Goal: Information Seeking & Learning: Compare options

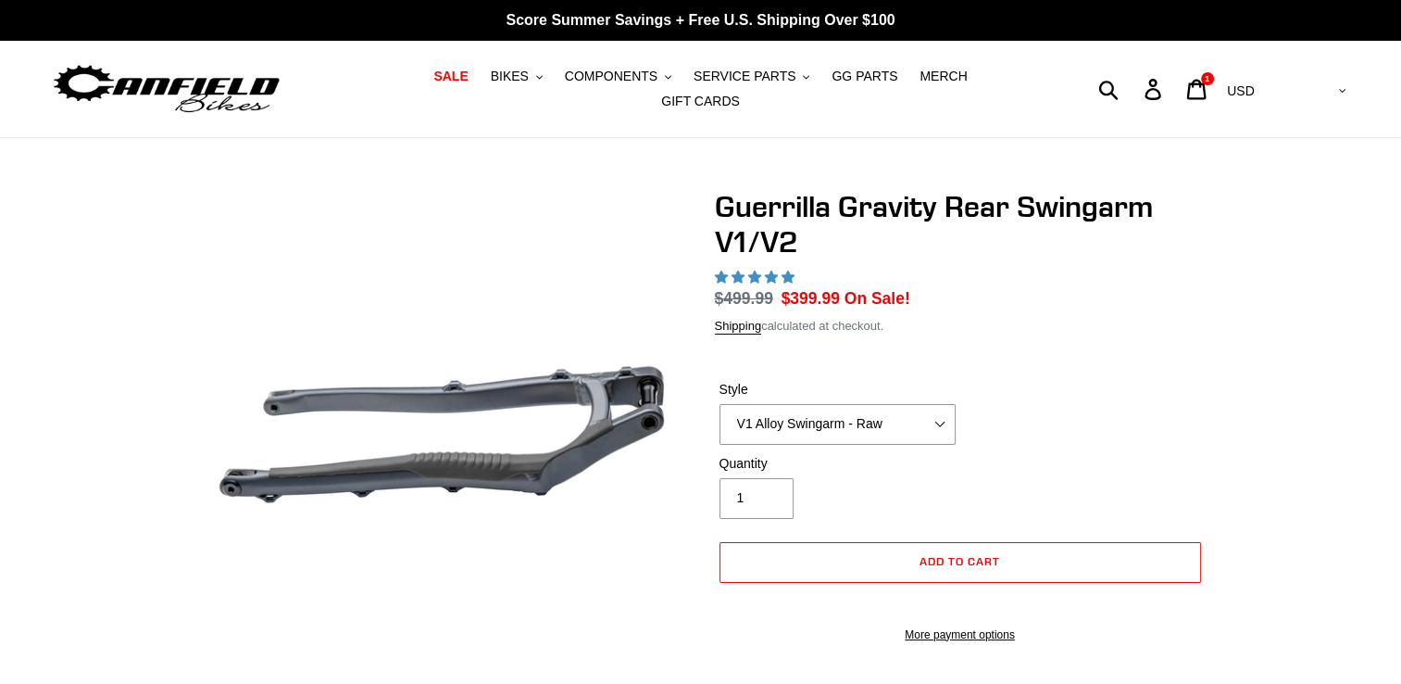
select select "highest-rating"
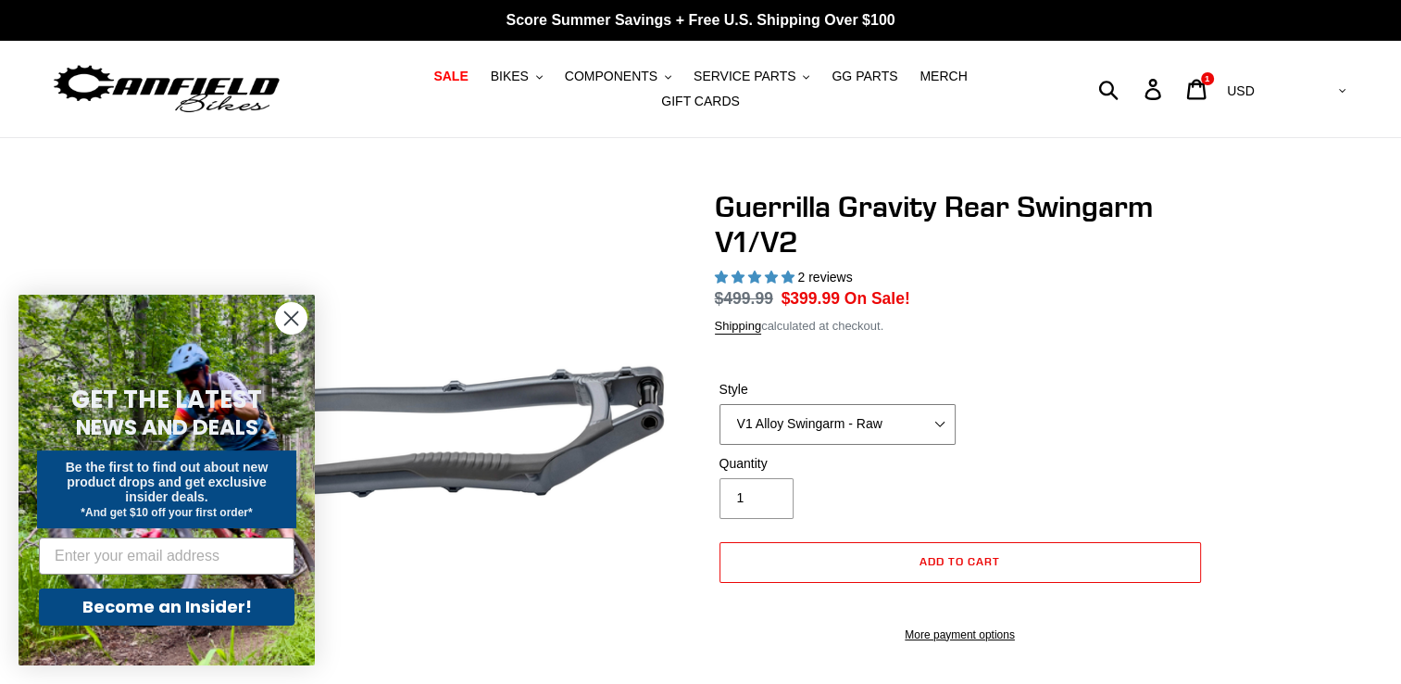
click at [897, 424] on select "V1 Alloy Swingarm - Raw V1 Alloy Swingarm - Black V2 Revved Carbon Swingarm - G…" at bounding box center [838, 424] width 236 height 41
click at [720, 415] on select "V1 Alloy Swingarm - Raw V1 Alloy Swingarm - Black V2 Revved Carbon Swingarm - G…" at bounding box center [838, 424] width 236 height 41
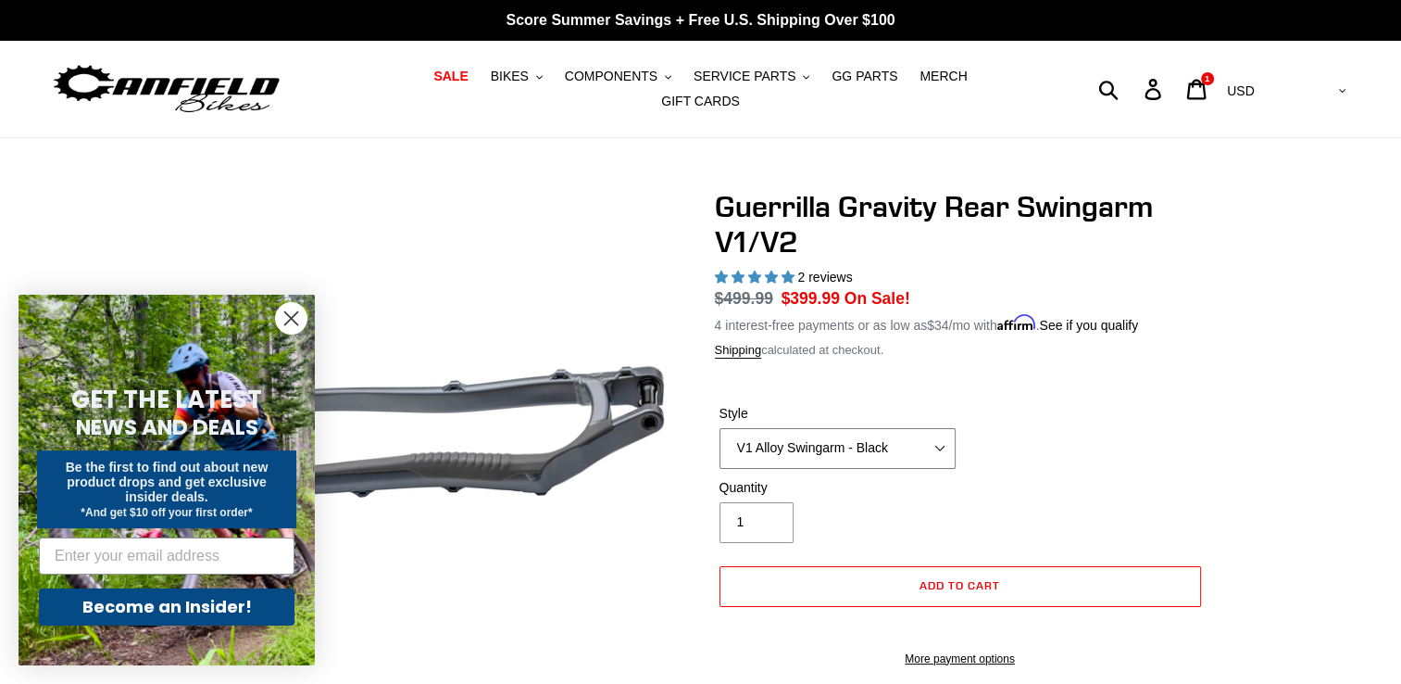
click at [902, 438] on select "V1 Alloy Swingarm - Raw V1 Alloy Swingarm - Black V2 Revved Carbon Swingarm - G…" at bounding box center [838, 448] width 236 height 41
select select "V2 Revved Carbon Swingarm - Green"
click at [720, 428] on select "V1 Alloy Swingarm - Raw V1 Alloy Swingarm - Black V2 Revved Carbon Swingarm - G…" at bounding box center [838, 448] width 236 height 41
click at [294, 323] on circle "Close dialog" at bounding box center [291, 318] width 31 height 31
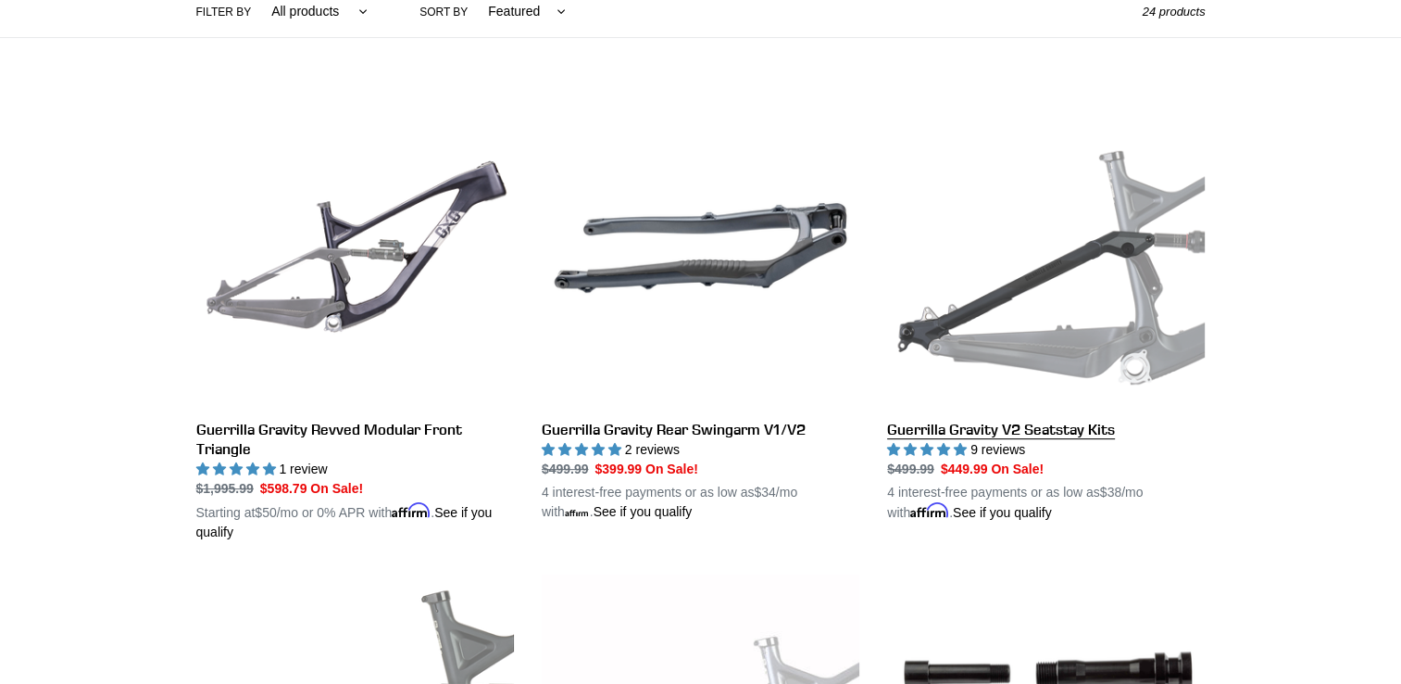
click at [1039, 257] on link "Guerrilla Gravity V2 Seatstay Kits" at bounding box center [1046, 306] width 318 height 434
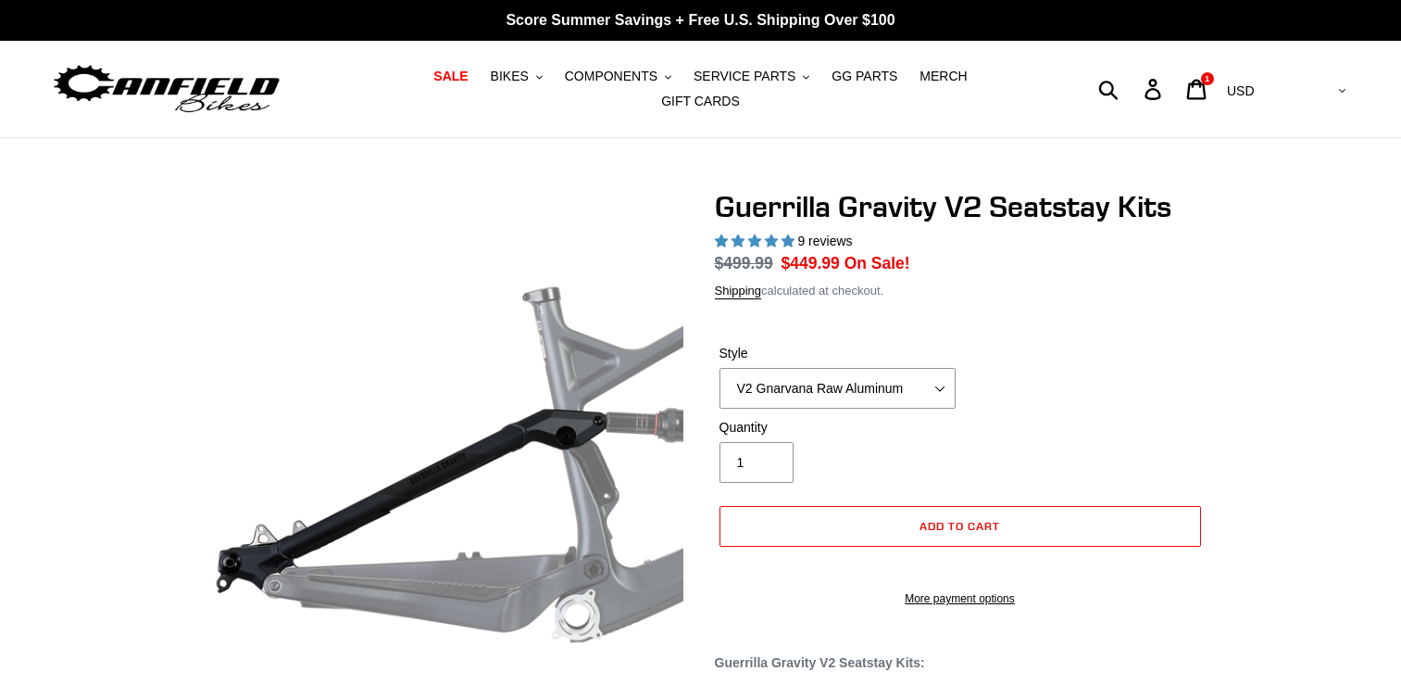
select select "highest-rating"
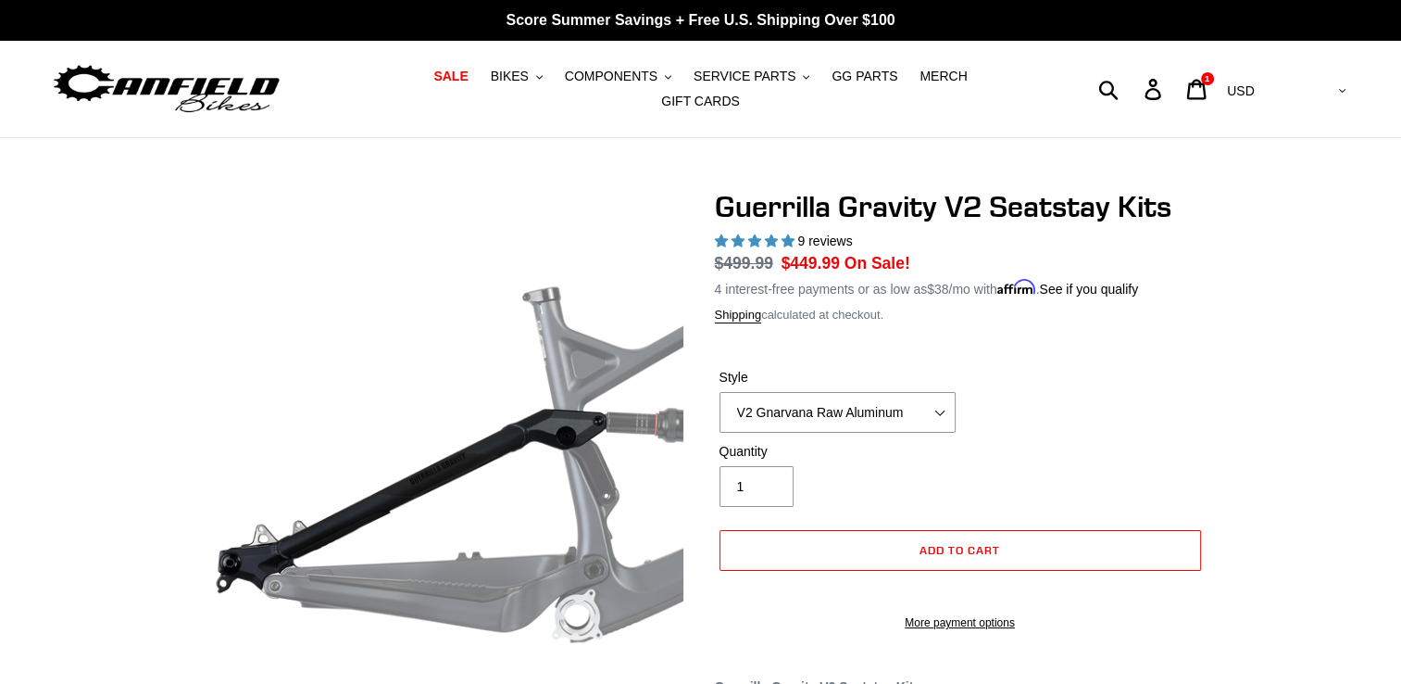
click at [911, 369] on label "Style" at bounding box center [838, 377] width 236 height 19
click at [911, 392] on select "V2 Gnarvana Raw Aluminum" at bounding box center [838, 412] width 236 height 41
click at [911, 394] on select "V2 Gnarvana Raw Aluminum" at bounding box center [838, 412] width 236 height 41
click at [720, 392] on select "V2 Gnarvana Raw Aluminum" at bounding box center [838, 412] width 236 height 41
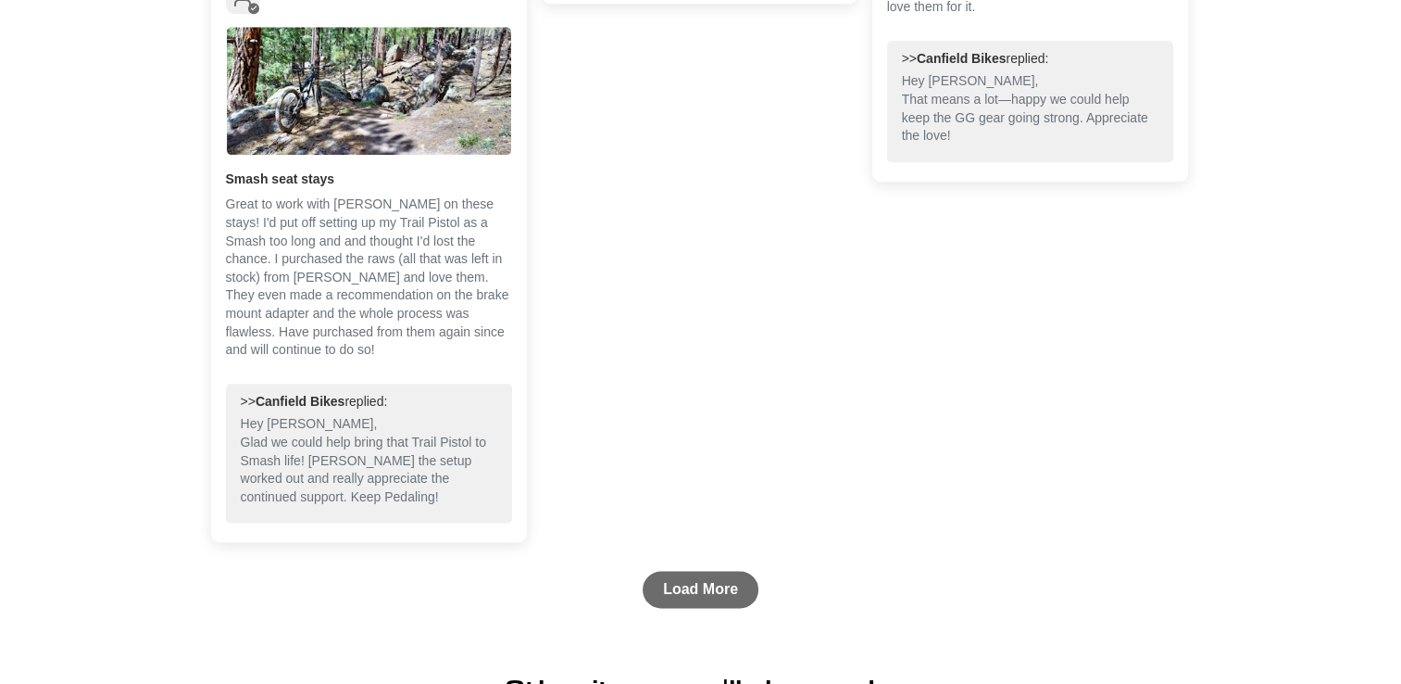
scroll to position [2408, 0]
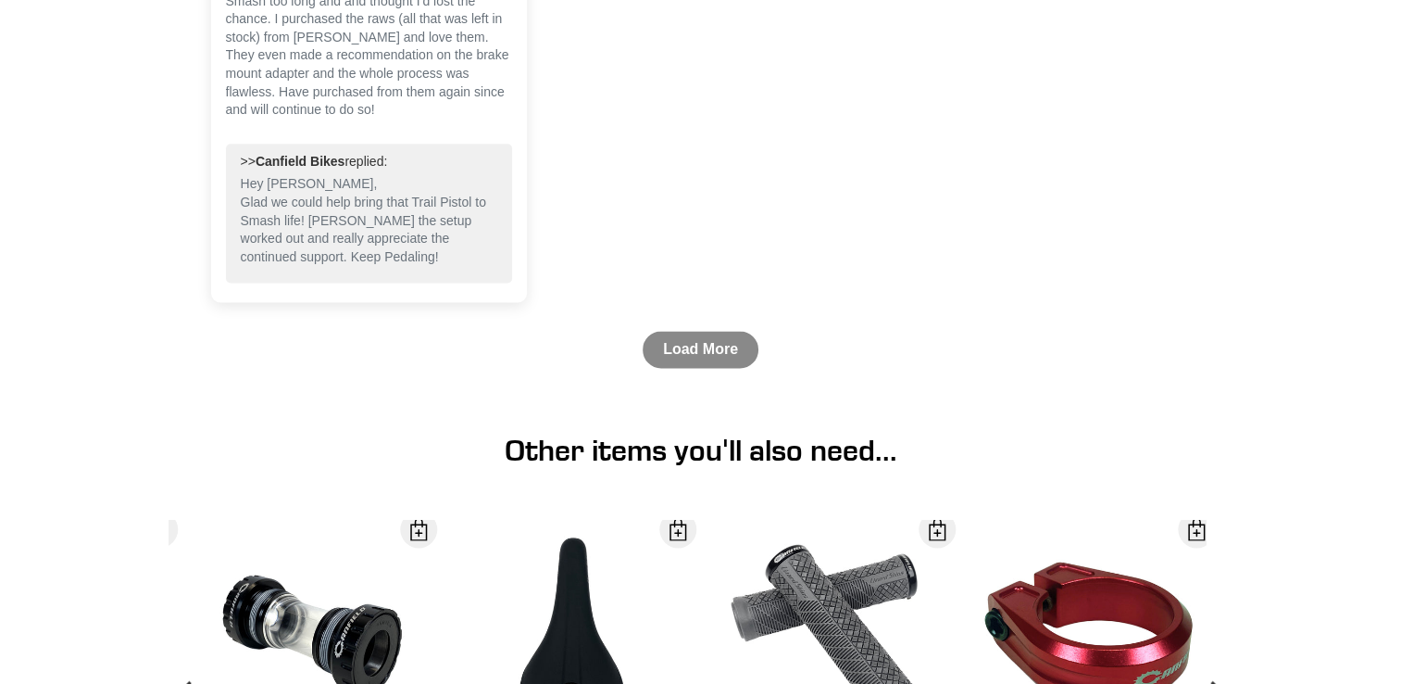
click at [698, 364] on link "Load More" at bounding box center [701, 349] width 116 height 37
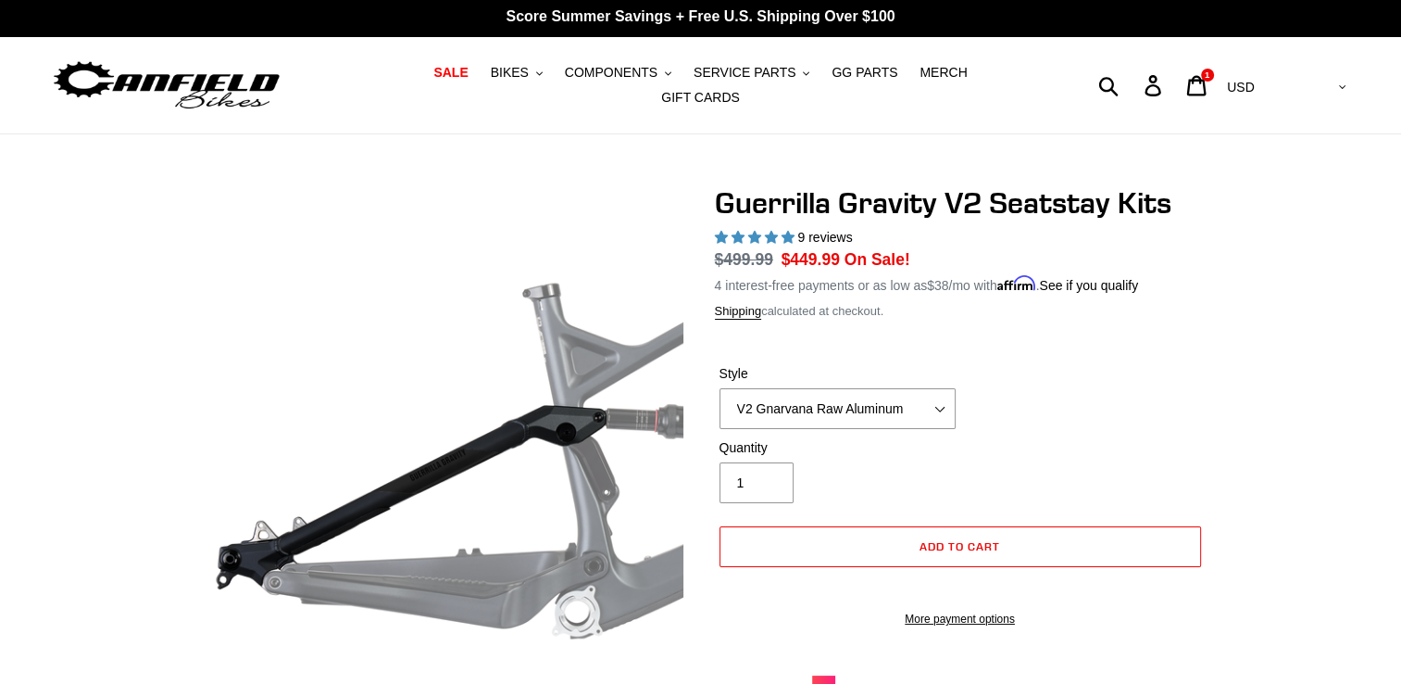
scroll to position [0, 0]
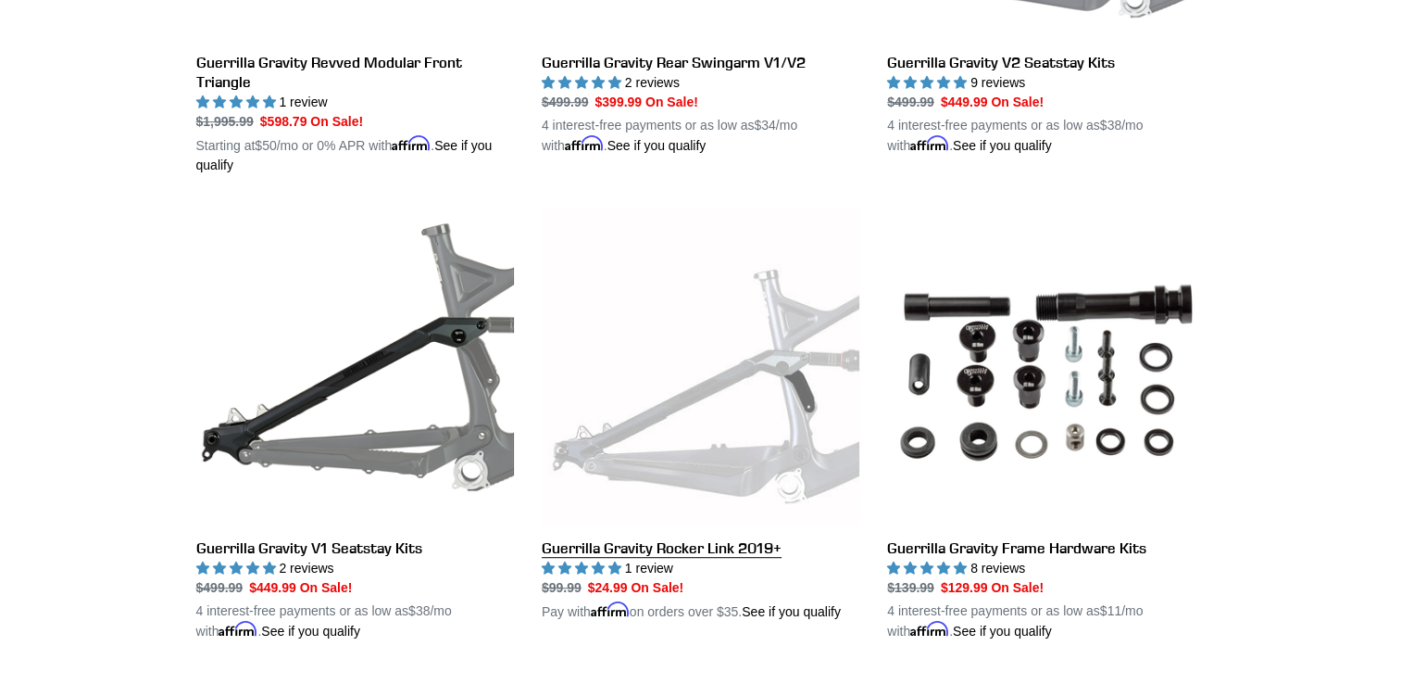
scroll to position [834, 0]
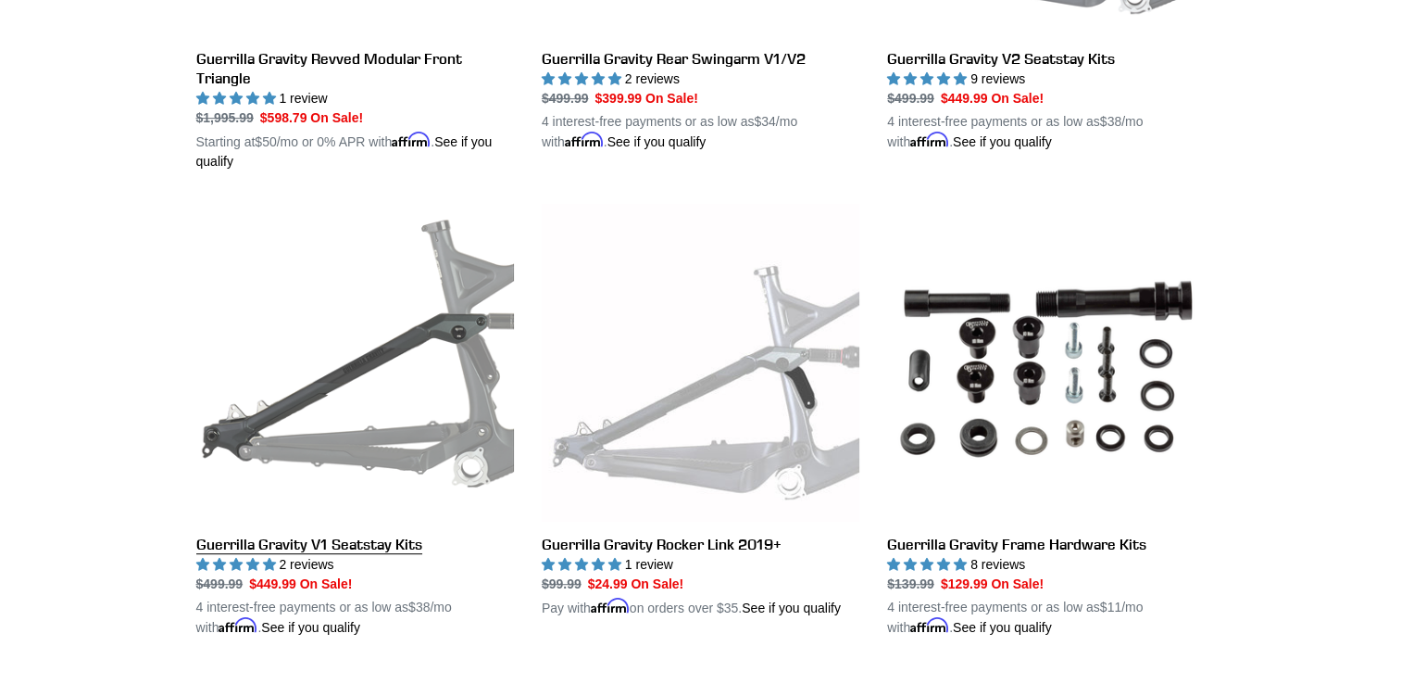
click at [343, 369] on link "Guerrilla Gravity V1 Seatstay Kits" at bounding box center [355, 421] width 318 height 434
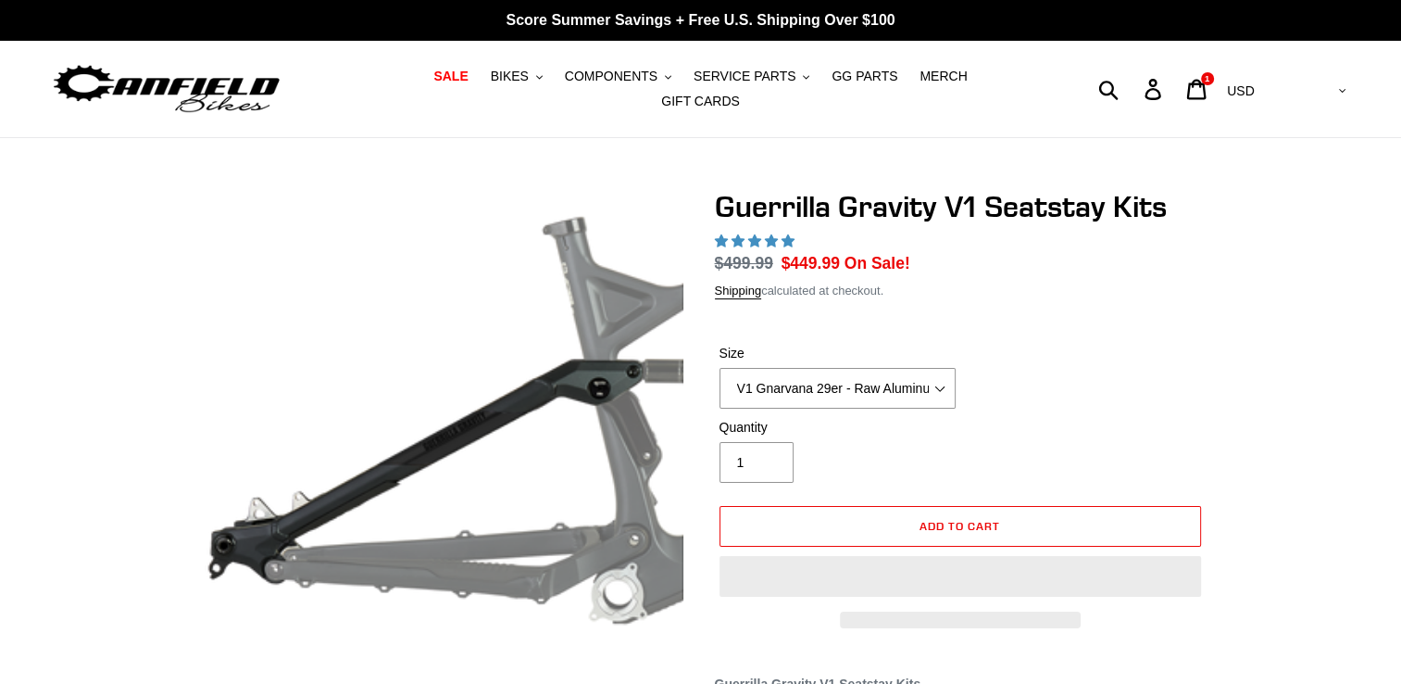
select select "highest-rating"
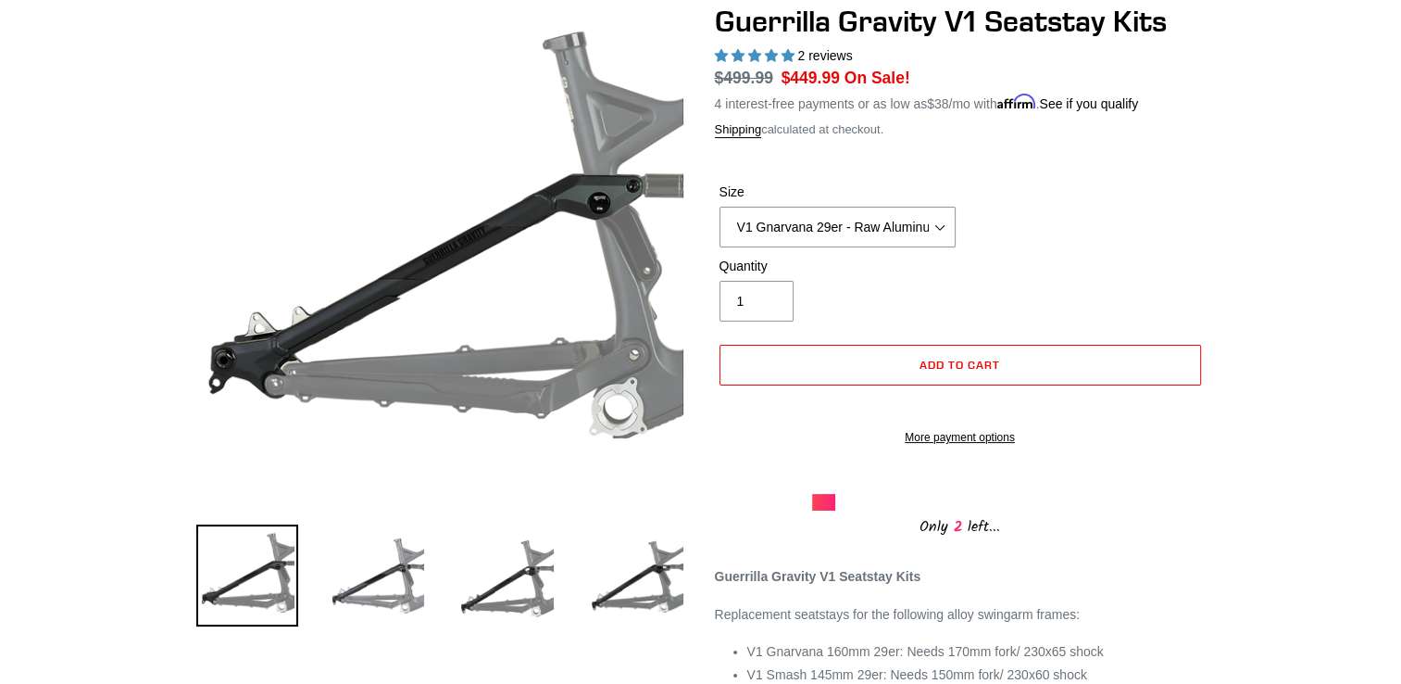
scroll to position [185, 0]
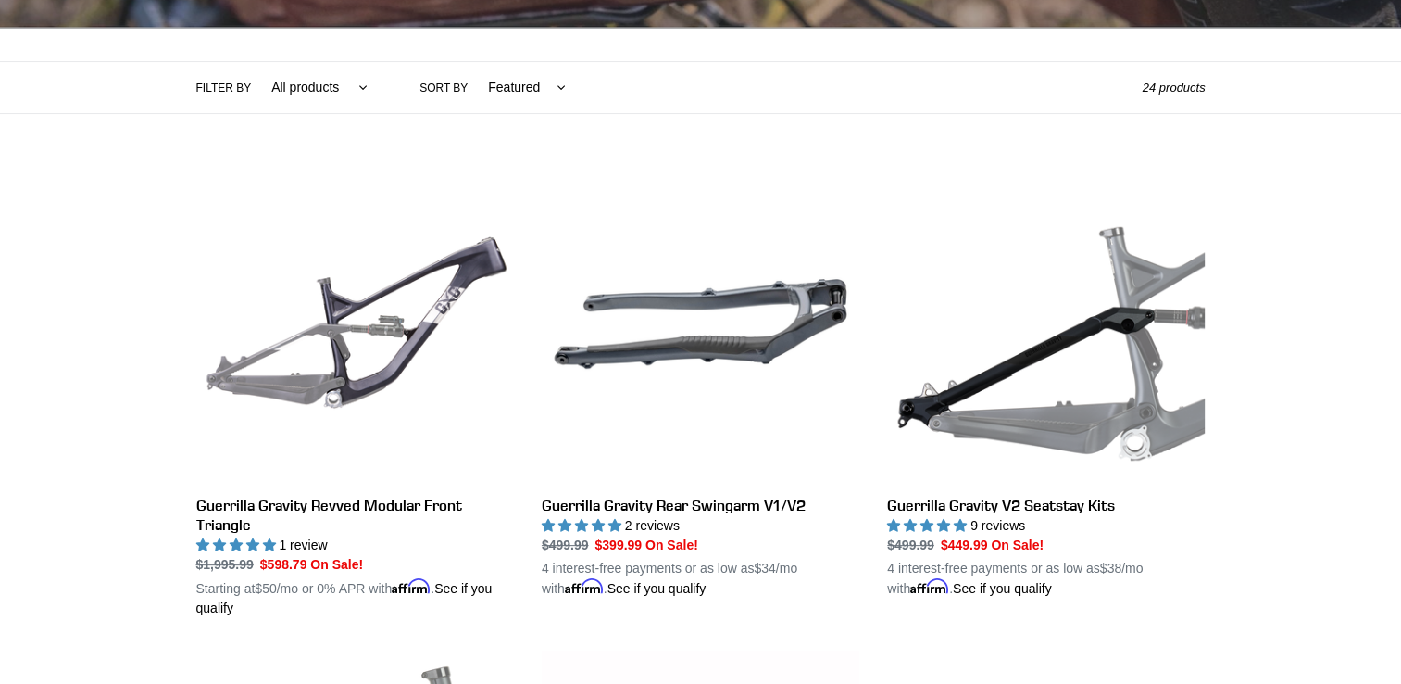
scroll to position [371, 0]
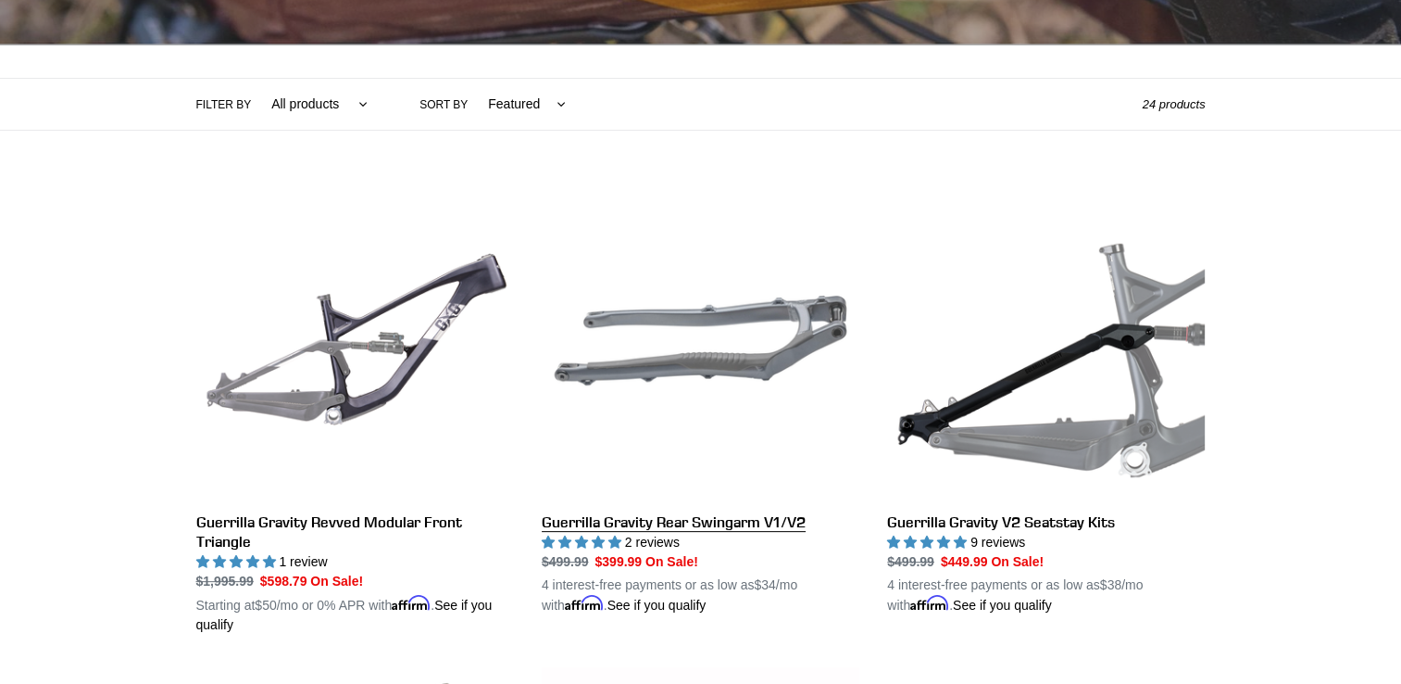
click at [731, 299] on link "Guerrilla Gravity Rear Swingarm V1/V2" at bounding box center [701, 399] width 318 height 434
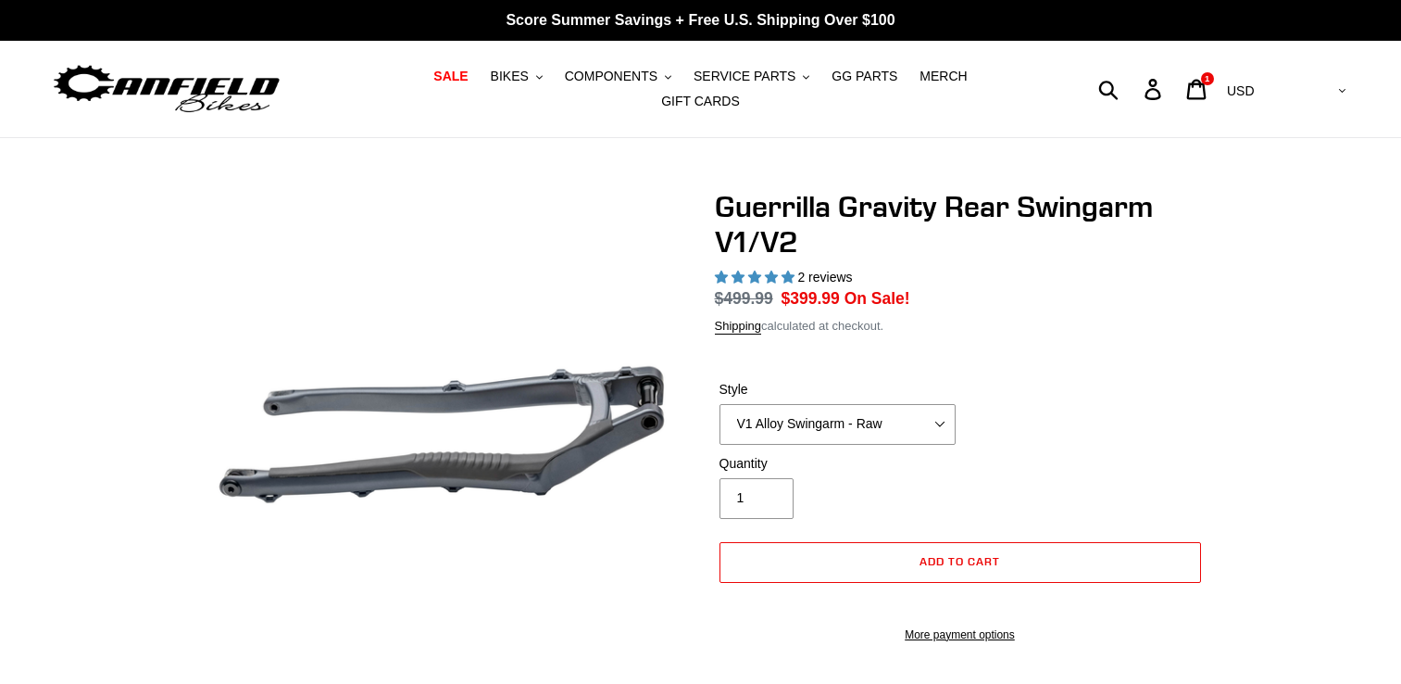
select select "highest-rating"
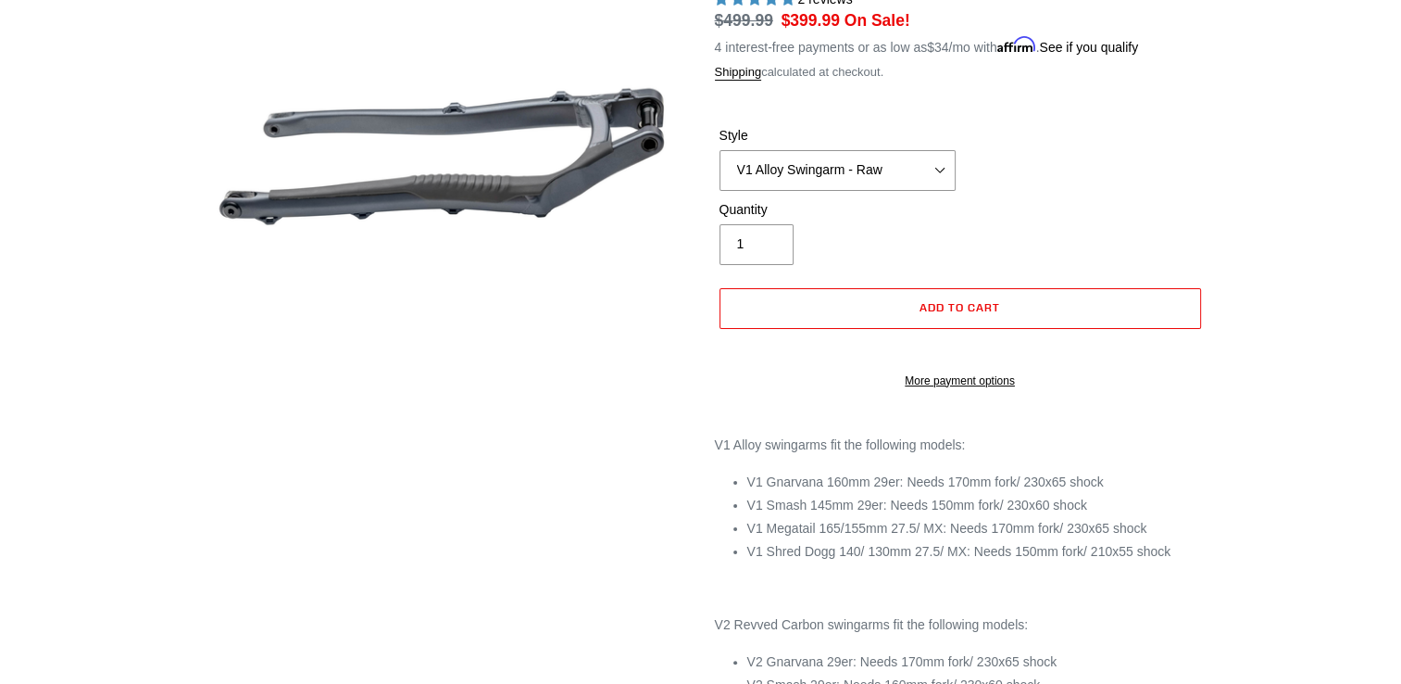
scroll to position [371, 0]
